Goal: Use online tool/utility: Utilize a website feature to perform a specific function

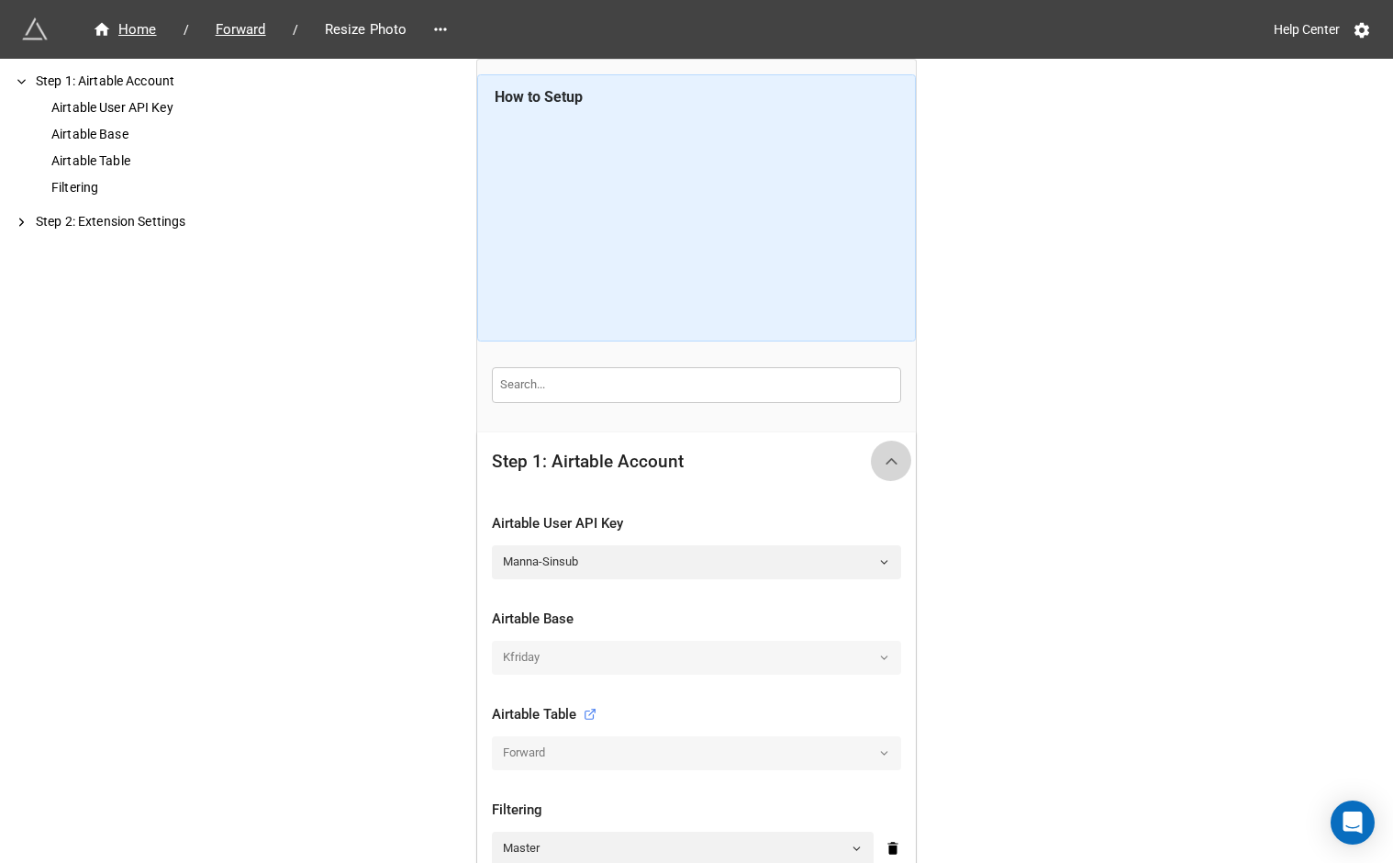
click at [892, 458] on icon at bounding box center [891, 461] width 19 height 19
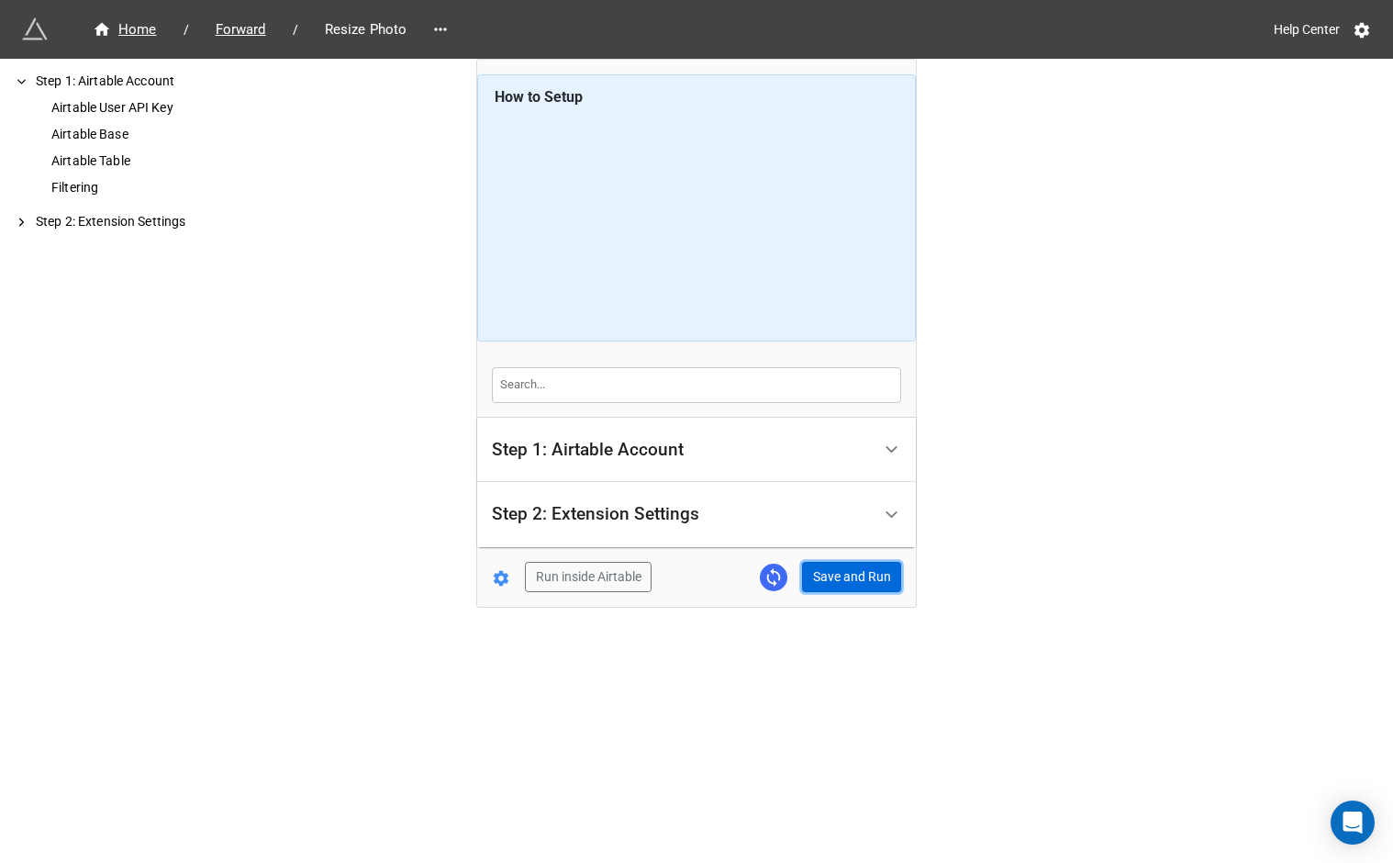
click at [876, 572] on button "Save and Run" at bounding box center [851, 577] width 99 height 31
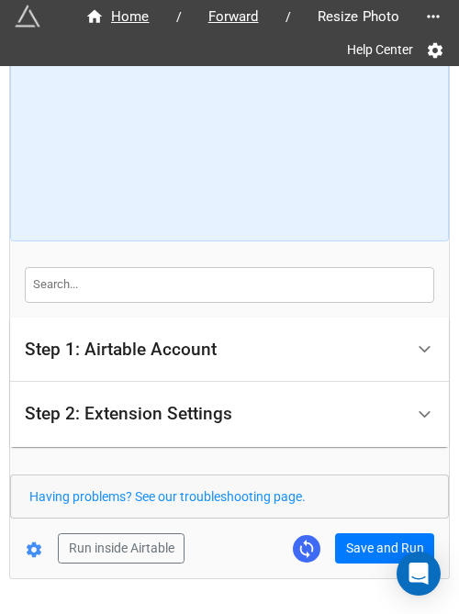
scroll to position [159, 0]
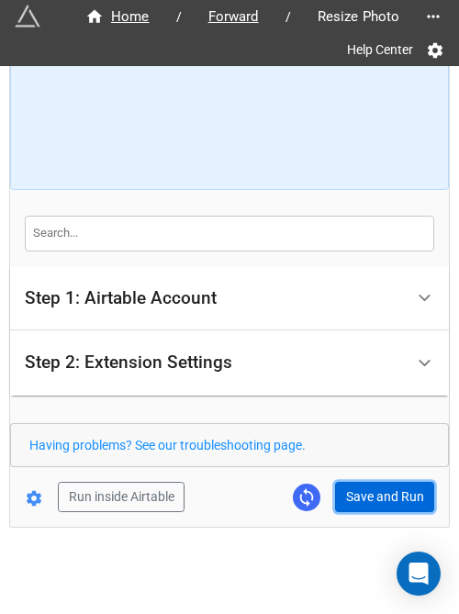
click at [360, 483] on button "Save and Run" at bounding box center [384, 497] width 99 height 31
click at [373, 484] on button "Save and Run" at bounding box center [384, 497] width 99 height 31
drag, startPoint x: 368, startPoint y: 486, endPoint x: 385, endPoint y: 486, distance: 16.5
click at [368, 486] on button "Save and Run" at bounding box center [384, 497] width 99 height 31
click at [348, 490] on button "Save and Run" at bounding box center [384, 497] width 99 height 31
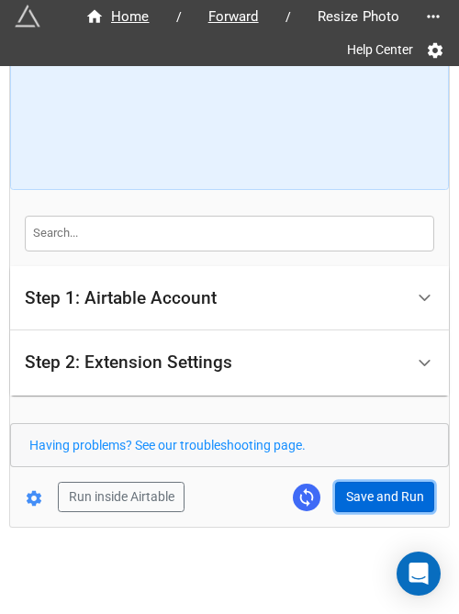
click at [341, 498] on button "Save and Run" at bounding box center [384, 497] width 99 height 31
click at [364, 496] on button "Save and Run" at bounding box center [384, 497] width 99 height 31
click at [352, 506] on button "Save and Run" at bounding box center [384, 497] width 99 height 31
click at [356, 502] on button "Save and Run" at bounding box center [384, 497] width 99 height 31
click at [362, 493] on button "Save and Run" at bounding box center [384, 497] width 99 height 31
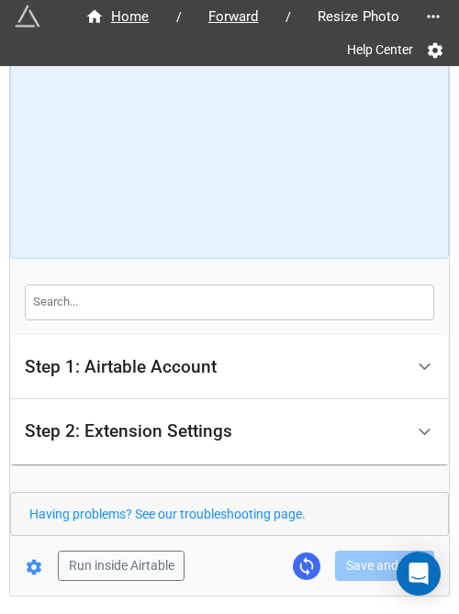
scroll to position [85, 0]
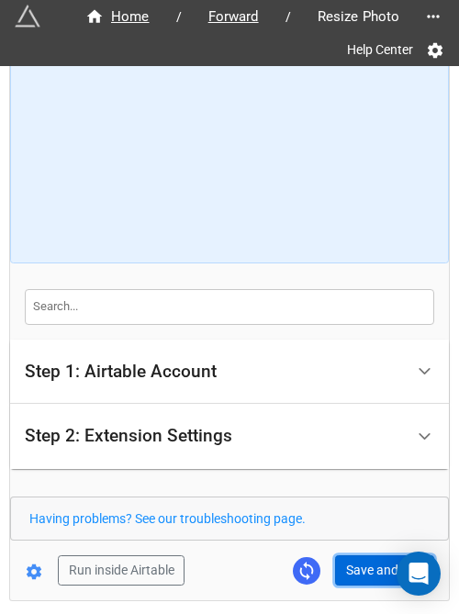
click at [367, 568] on button "Save and Run" at bounding box center [384, 570] width 99 height 31
click at [376, 570] on button "Save and Run" at bounding box center [384, 570] width 99 height 31
click at [358, 561] on button "Save and Run" at bounding box center [384, 570] width 99 height 31
click at [343, 564] on button "Save and Run" at bounding box center [384, 570] width 99 height 31
drag, startPoint x: 376, startPoint y: 555, endPoint x: 397, endPoint y: 542, distance: 23.9
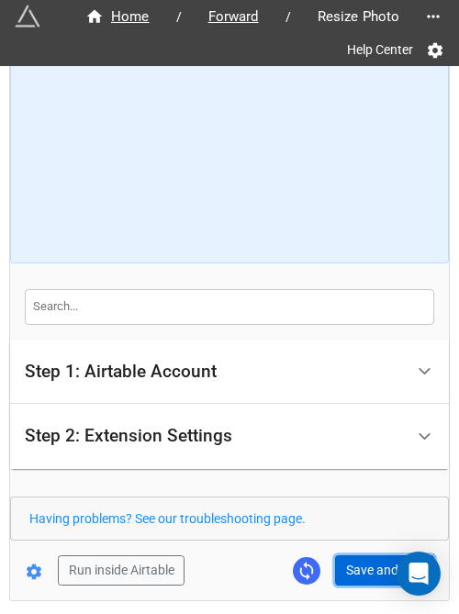
click at [377, 555] on button "Save and Run" at bounding box center [384, 570] width 99 height 31
click at [357, 555] on button "Save and Run" at bounding box center [384, 570] width 99 height 31
click at [339, 557] on button "Save and Run" at bounding box center [384, 570] width 99 height 31
click at [358, 563] on button "Save and Run" at bounding box center [384, 570] width 99 height 31
click at [343, 561] on button "Save and Run" at bounding box center [384, 570] width 99 height 31
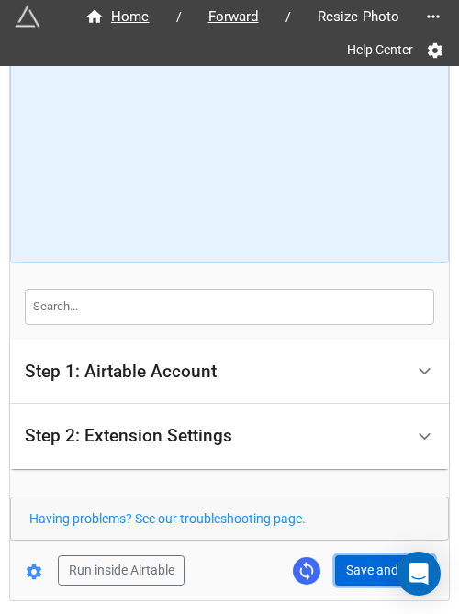
click at [367, 555] on button "Save and Run" at bounding box center [384, 570] width 99 height 31
click at [363, 561] on button "Save and Run" at bounding box center [384, 570] width 99 height 31
click at [349, 565] on button "Save and Run" at bounding box center [384, 570] width 99 height 31
click at [349, 566] on button "Save and Run" at bounding box center [384, 570] width 99 height 31
click at [362, 587] on div "Home / Forward / Resize Photo Help Center How to Setup Step 1: Airtable Account…" at bounding box center [229, 291] width 439 height 619
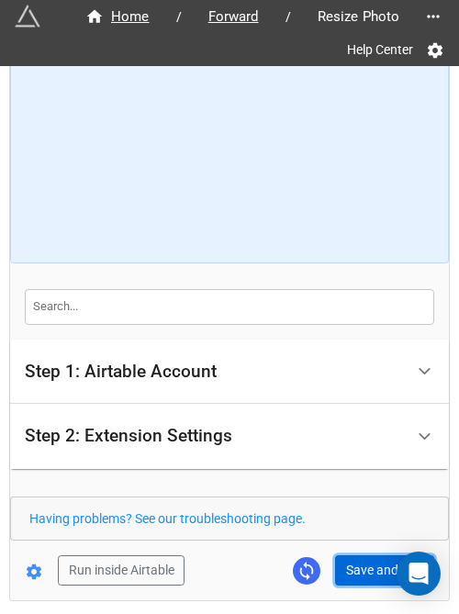
click at [362, 573] on button "Save and Run" at bounding box center [384, 570] width 99 height 31
click at [379, 561] on button "Save and Run" at bounding box center [384, 570] width 99 height 31
click at [371, 585] on div "Home / Forward / Resize Photo Help Center How to Setup Step 1: Airtable Account…" at bounding box center [229, 291] width 439 height 619
click at [374, 573] on button "Save and Run" at bounding box center [384, 570] width 99 height 31
drag, startPoint x: 354, startPoint y: 570, endPoint x: 403, endPoint y: 526, distance: 65.6
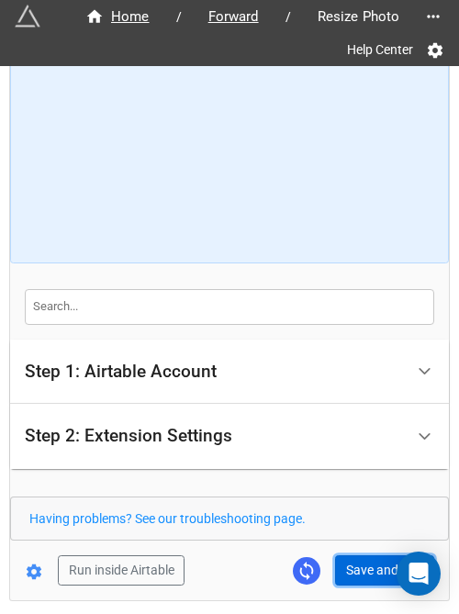
click at [354, 570] on button "Save and Run" at bounding box center [384, 570] width 99 height 31
drag, startPoint x: 378, startPoint y: 573, endPoint x: 408, endPoint y: 560, distance: 32.1
click at [378, 573] on button "Save and Run" at bounding box center [384, 570] width 99 height 31
click at [354, 555] on button "Save and Run" at bounding box center [384, 570] width 99 height 31
drag, startPoint x: 371, startPoint y: 574, endPoint x: 379, endPoint y: 569, distance: 9.4
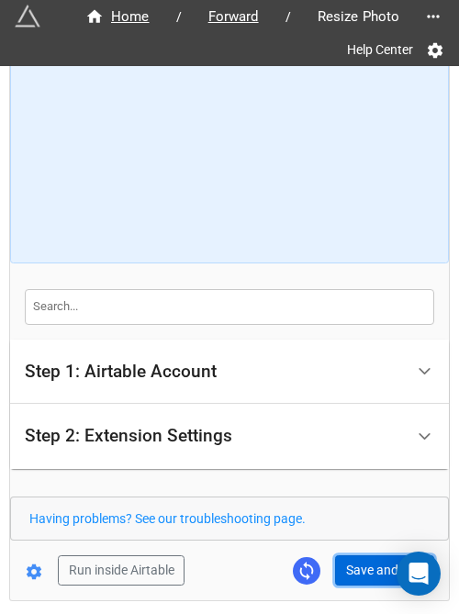
click at [371, 574] on button "Save and Run" at bounding box center [384, 570] width 99 height 31
click at [365, 574] on button "Save and Run" at bounding box center [384, 570] width 99 height 31
drag, startPoint x: 350, startPoint y: 575, endPoint x: 402, endPoint y: 552, distance: 57.5
click at [350, 575] on button "Save and Run" at bounding box center [384, 570] width 99 height 31
click at [367, 582] on button "Save and Run" at bounding box center [384, 570] width 99 height 31
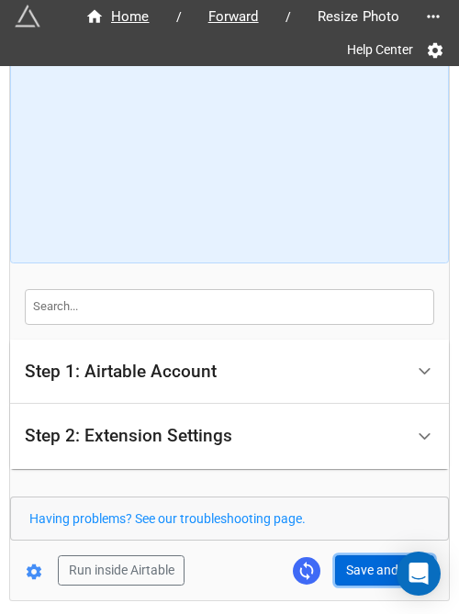
drag, startPoint x: 373, startPoint y: 559, endPoint x: 439, endPoint y: 506, distance: 84.9
click at [371, 559] on button "Save and Run" at bounding box center [384, 570] width 99 height 31
